Goal: Transaction & Acquisition: Purchase product/service

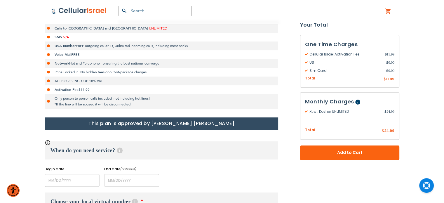
scroll to position [196, 0]
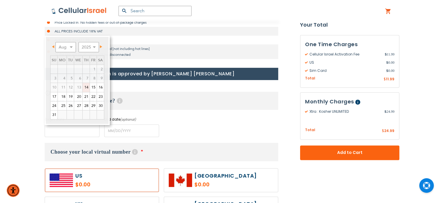
click at [65, 128] on input "name" at bounding box center [72, 130] width 55 height 13
click at [101, 46] on span "Next" at bounding box center [101, 46] width 2 height 3
click at [63, 68] on link "1" at bounding box center [62, 69] width 9 height 9
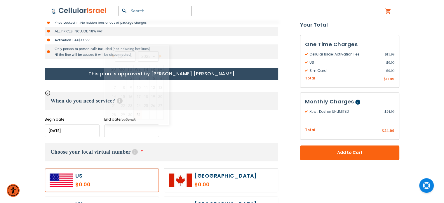
click at [120, 131] on input "name" at bounding box center [131, 130] width 55 height 13
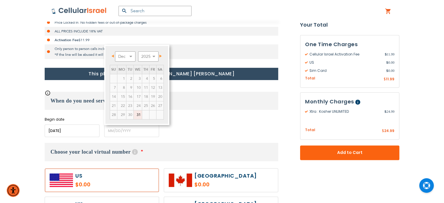
click at [161, 74] on td "6" at bounding box center [159, 78] width 7 height 9
click at [160, 54] on link "Next" at bounding box center [159, 55] width 7 height 7
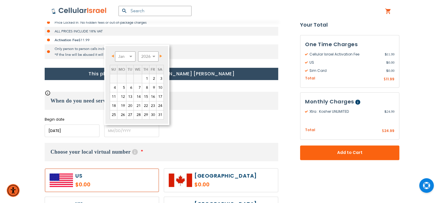
click at [160, 54] on link "Next" at bounding box center [159, 55] width 7 height 7
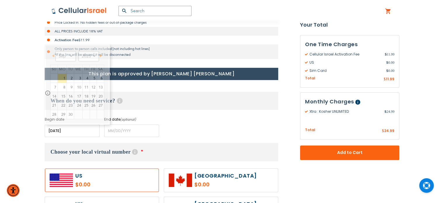
click at [80, 132] on input "name" at bounding box center [72, 130] width 55 height 13
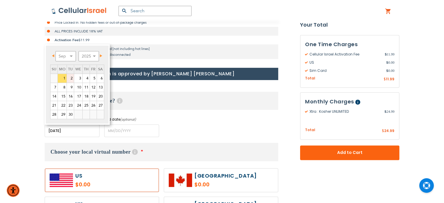
click at [70, 78] on link "2" at bounding box center [70, 78] width 7 height 9
type input "[DATE]"
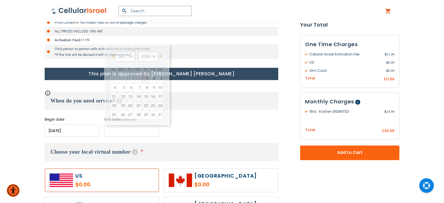
click at [121, 131] on input "name" at bounding box center [131, 130] width 55 height 13
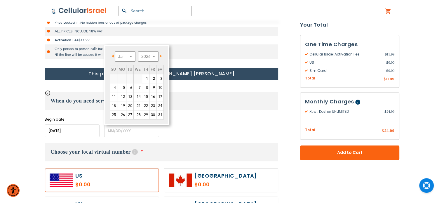
click at [161, 56] on span "Next" at bounding box center [161, 56] width 2 height 3
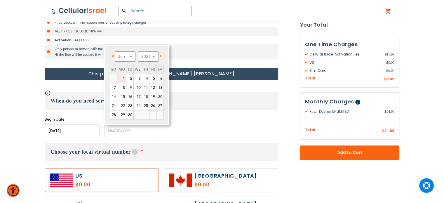
click at [120, 77] on link "1" at bounding box center [121, 78] width 9 height 9
type input "[DATE]"
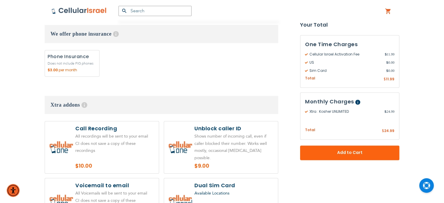
scroll to position [902, 0]
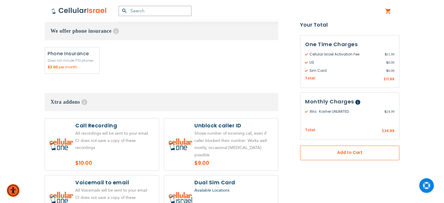
click at [337, 152] on span "Add to Cart" at bounding box center [350, 153] width 61 height 6
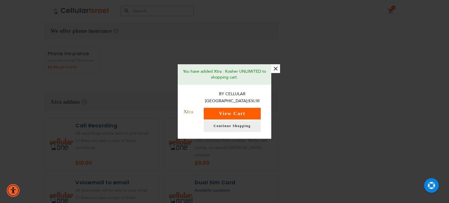
click at [234, 112] on button "View Cart" at bounding box center [232, 114] width 57 height 12
